Goal: Task Accomplishment & Management: Use online tool/utility

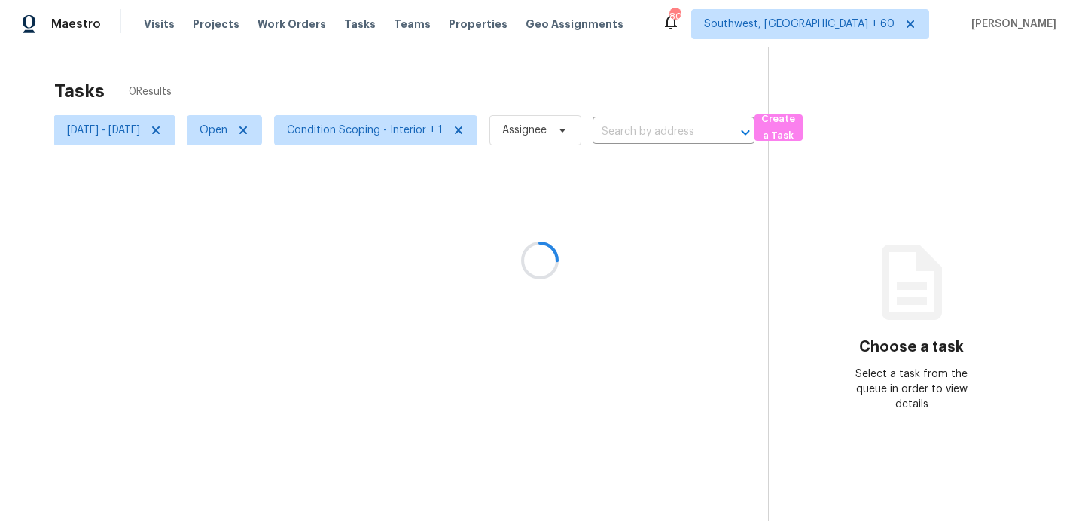
click at [153, 137] on div at bounding box center [539, 260] width 1079 height 521
click at [153, 136] on div at bounding box center [539, 260] width 1079 height 521
click at [159, 133] on div at bounding box center [539, 260] width 1079 height 521
click at [123, 129] on div at bounding box center [539, 260] width 1079 height 521
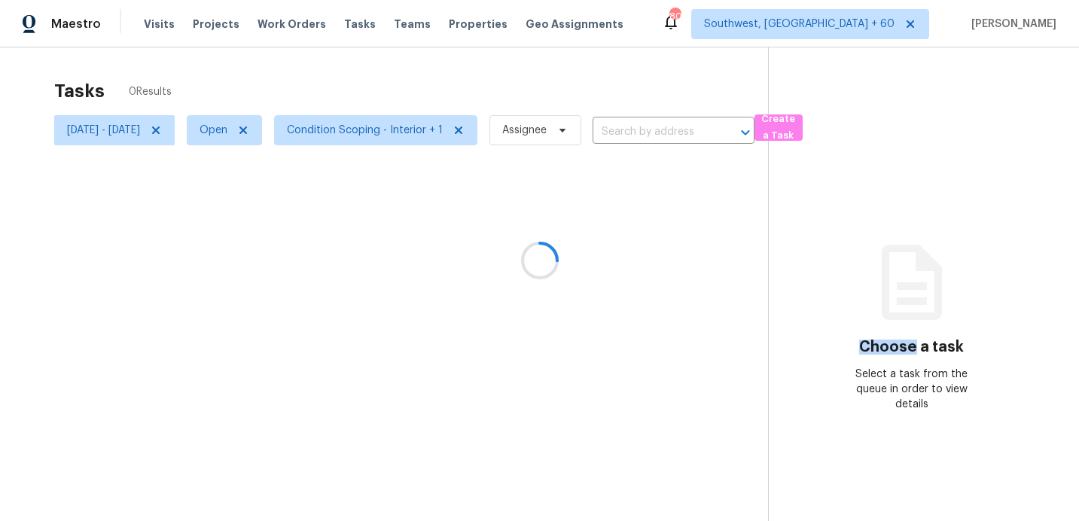
click at [123, 129] on div at bounding box center [539, 260] width 1079 height 521
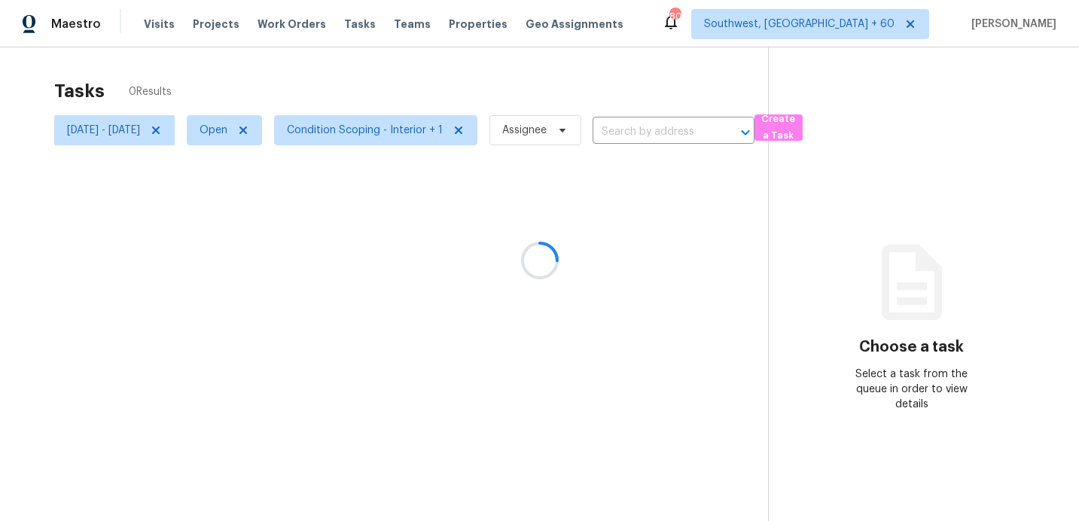
click at [123, 129] on div at bounding box center [539, 260] width 1079 height 521
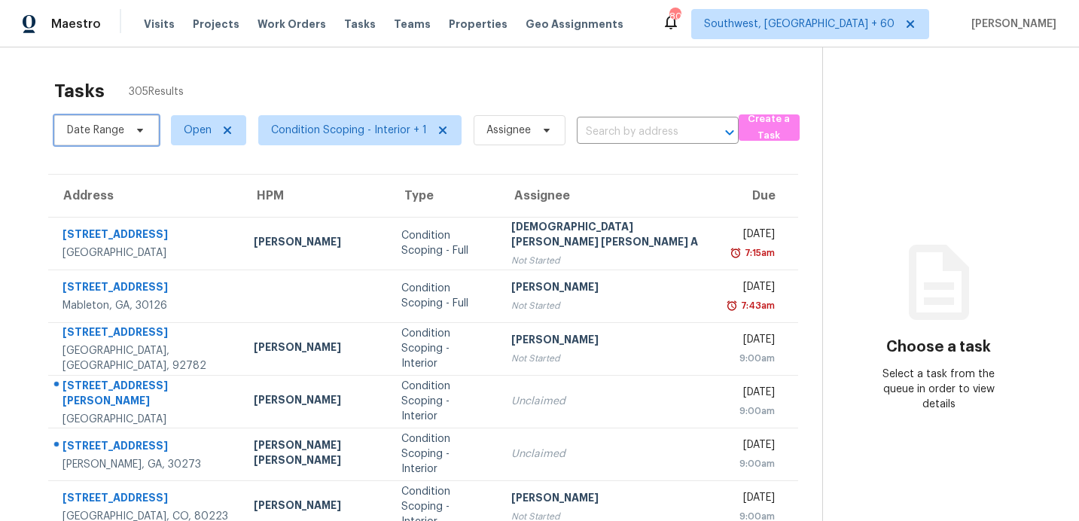
click at [84, 130] on span "Date Range" at bounding box center [95, 130] width 57 height 15
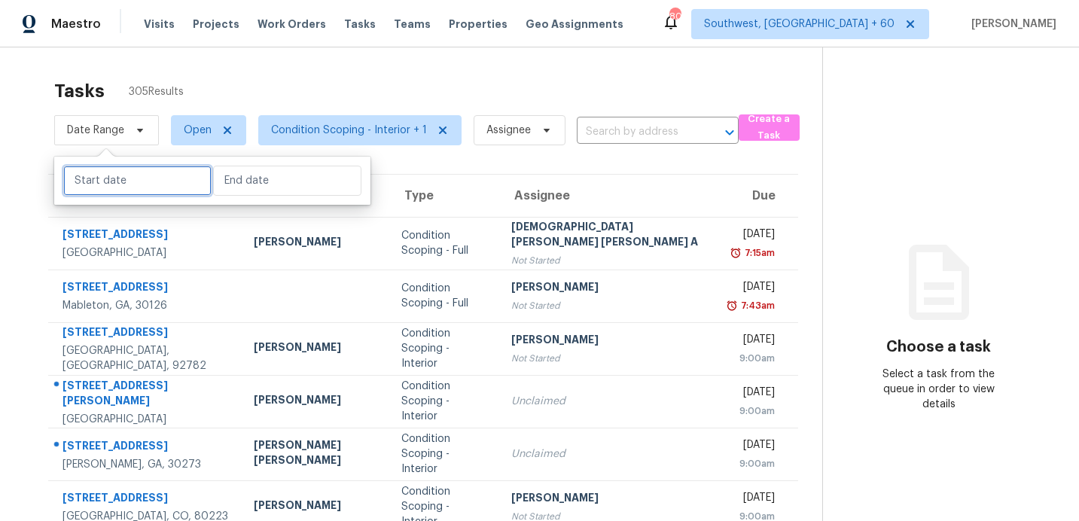
select select "8"
select select "2025"
select select "9"
select select "2025"
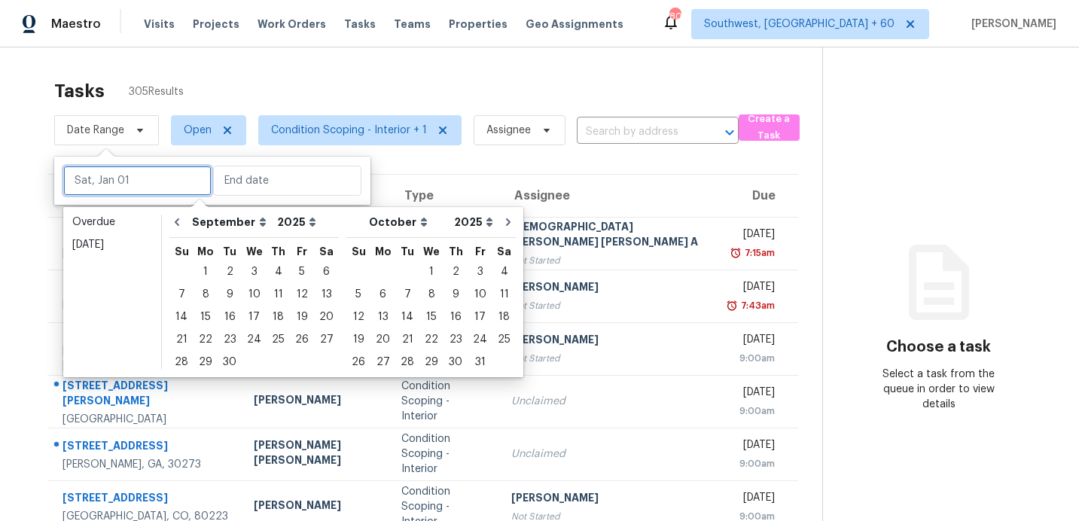
click at [102, 177] on input "text" at bounding box center [137, 181] width 148 height 30
click at [200, 294] on div "8" at bounding box center [205, 294] width 24 height 21
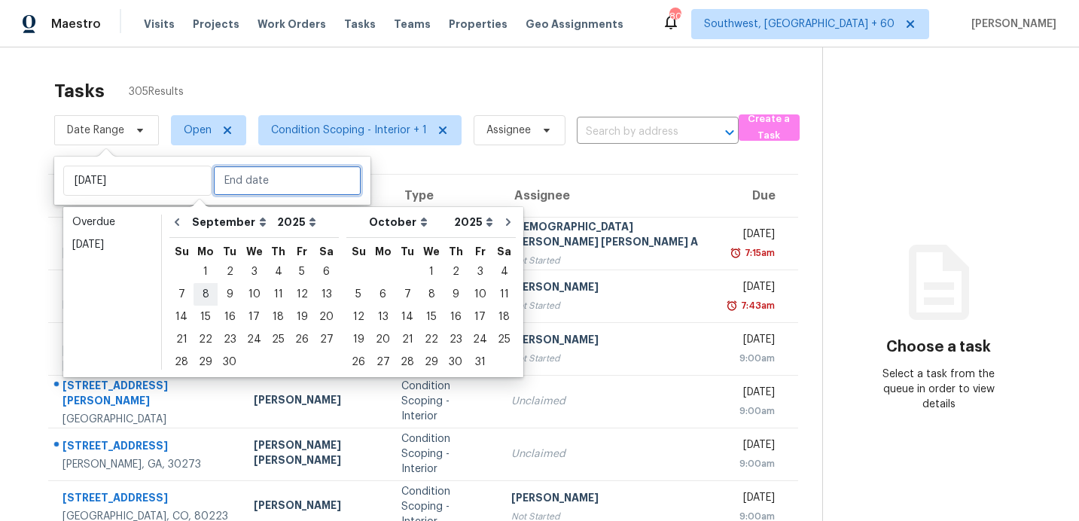
type input "Mon, Sep 08"
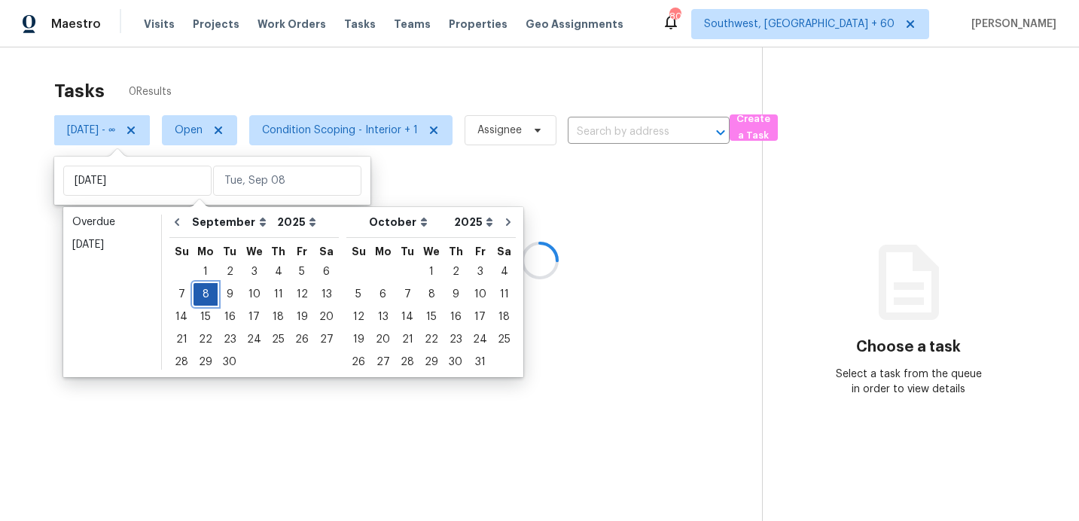
click at [200, 294] on div "8" at bounding box center [205, 294] width 24 height 21
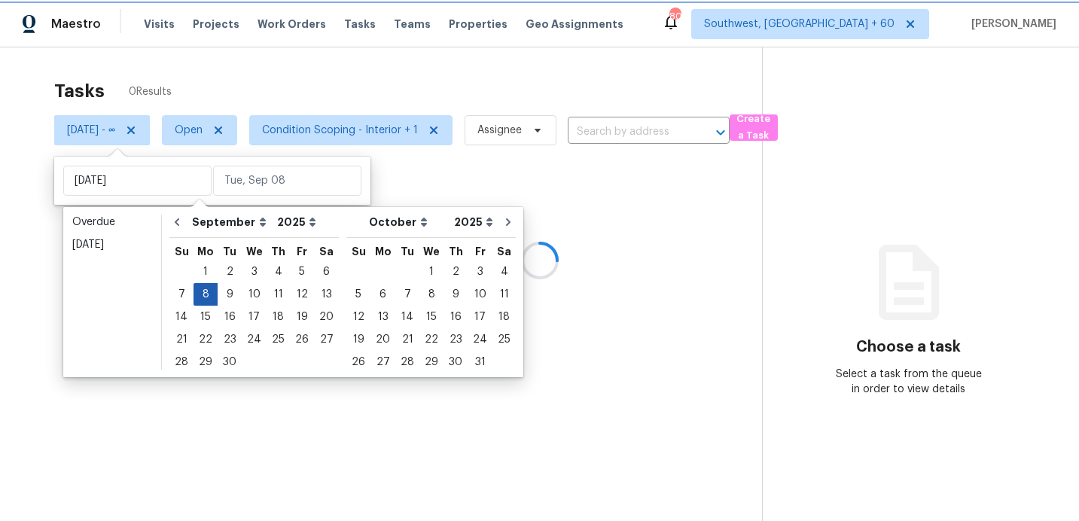
type input "Mon, Sep 08"
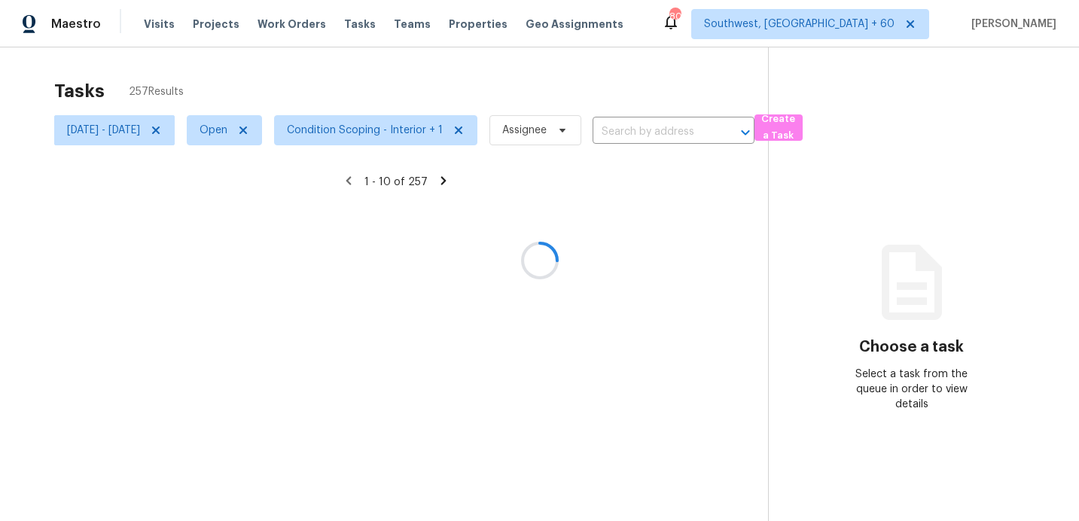
click at [388, 134] on div at bounding box center [539, 260] width 1079 height 521
click at [406, 134] on div at bounding box center [539, 260] width 1079 height 521
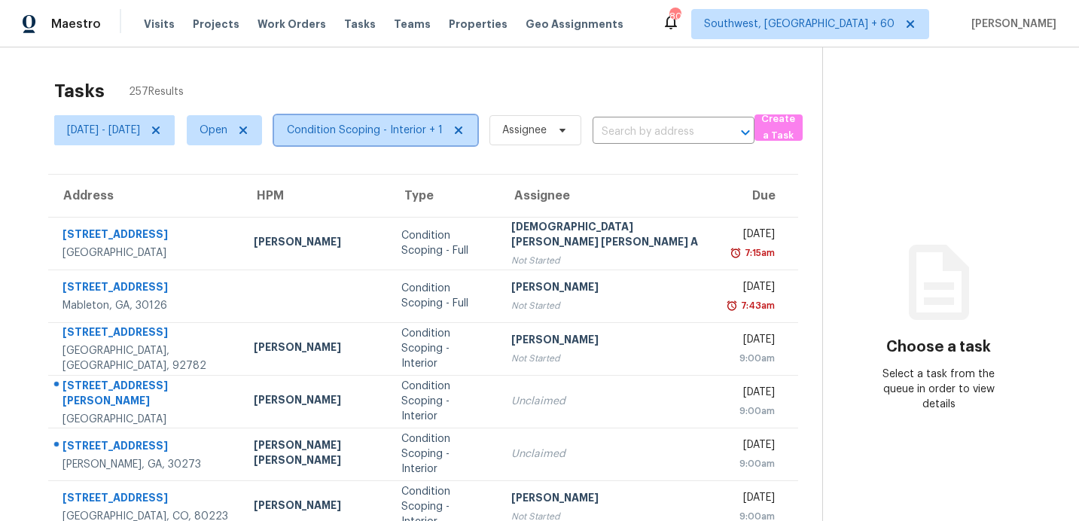
click at [419, 133] on span "Condition Scoping - Interior + 1" at bounding box center [365, 130] width 156 height 15
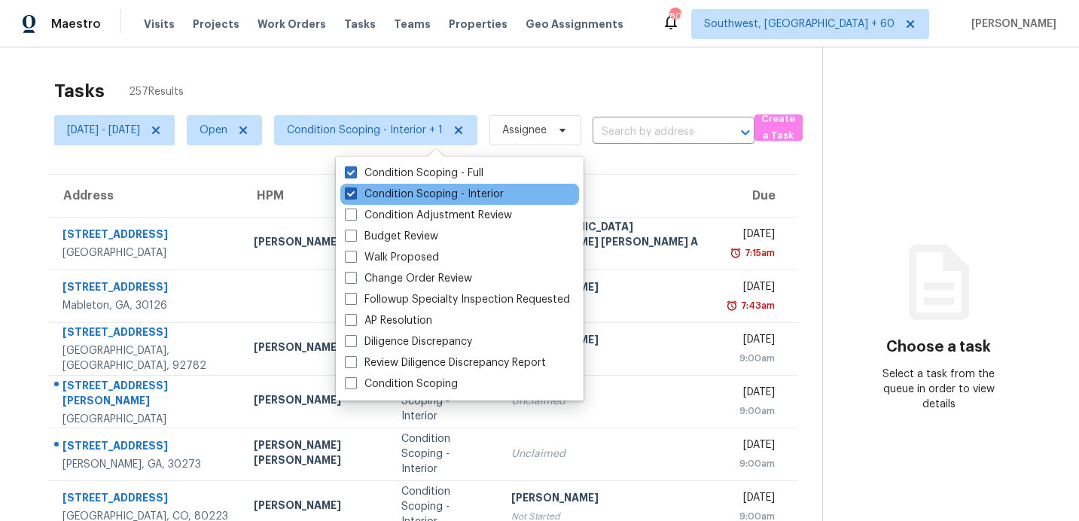
click at [399, 190] on label "Condition Scoping - Interior" at bounding box center [424, 194] width 159 height 15
click at [355, 190] on input "Condition Scoping - Interior" at bounding box center [350, 192] width 10 height 10
checkbox input "false"
